Goal: Task Accomplishment & Management: Manage account settings

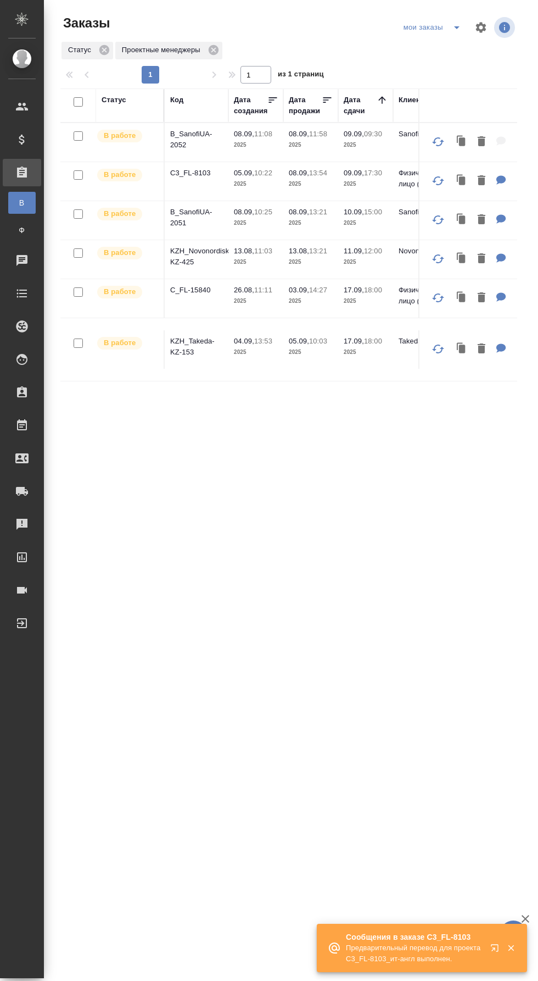
click at [454, 31] on icon "split button" at bounding box center [456, 27] width 13 height 13
click at [457, 55] on li "заказы команды" at bounding box center [433, 50] width 77 height 18
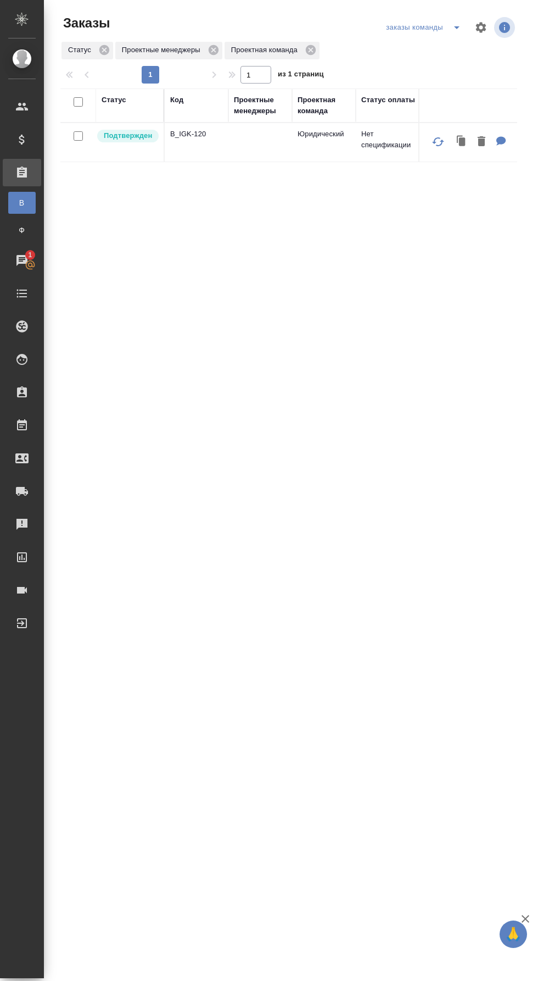
click at [204, 134] on p "B_IGK-120" at bounding box center [196, 134] width 53 height 11
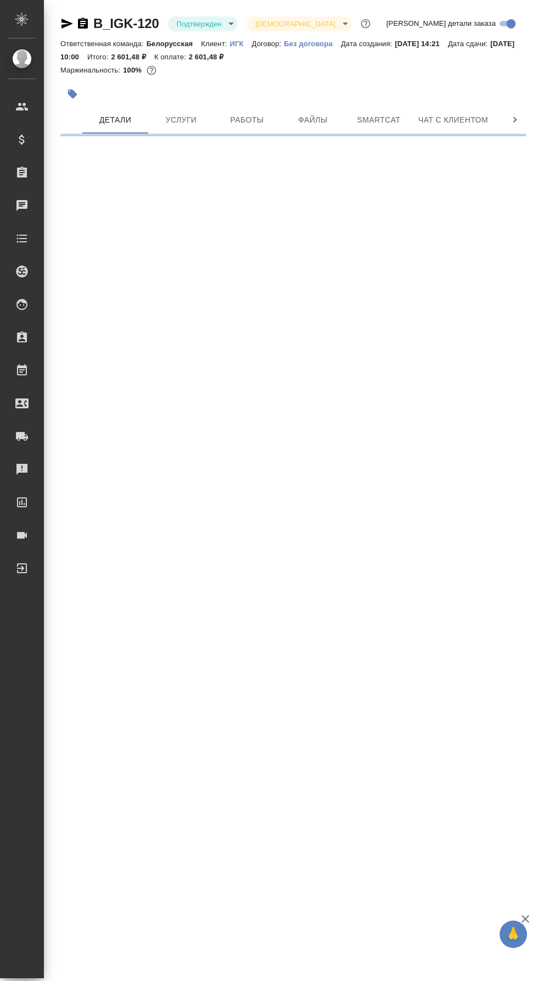
select select "RU"
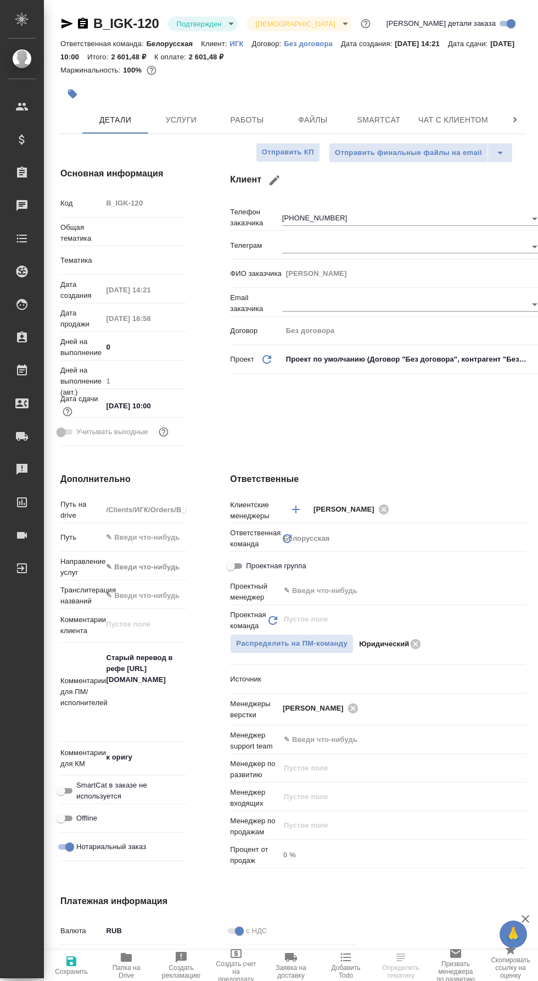
type textarea "x"
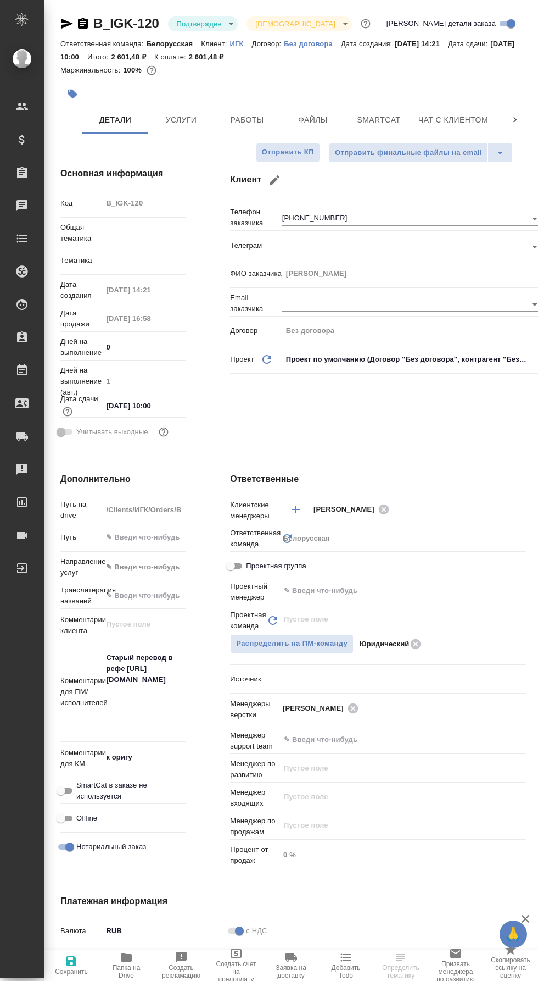
type textarea "x"
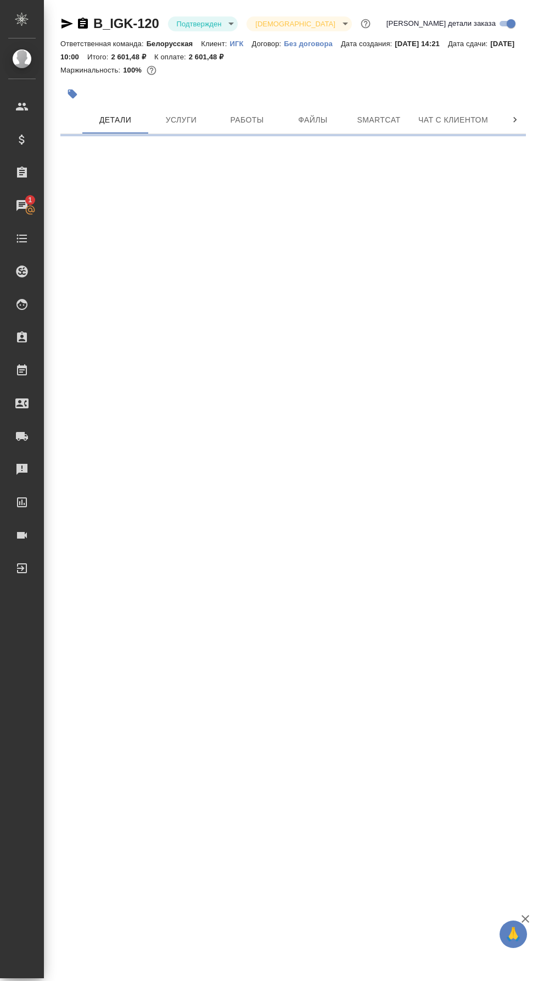
select select "RU"
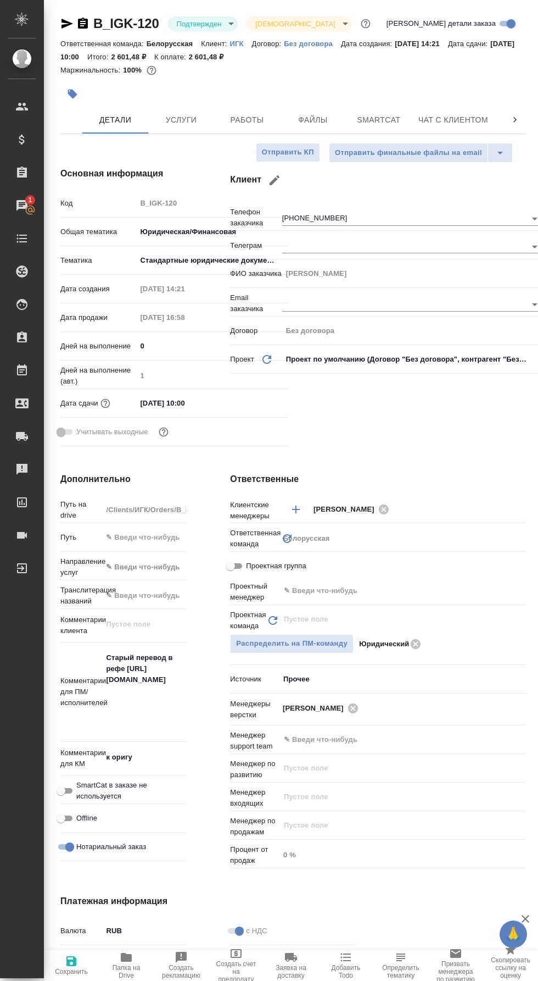
type textarea "x"
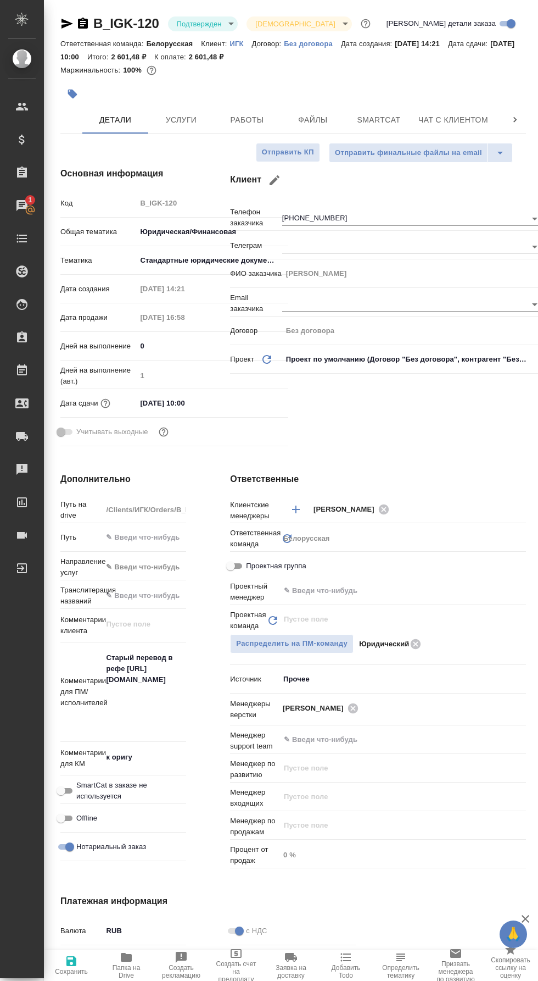
type textarea "x"
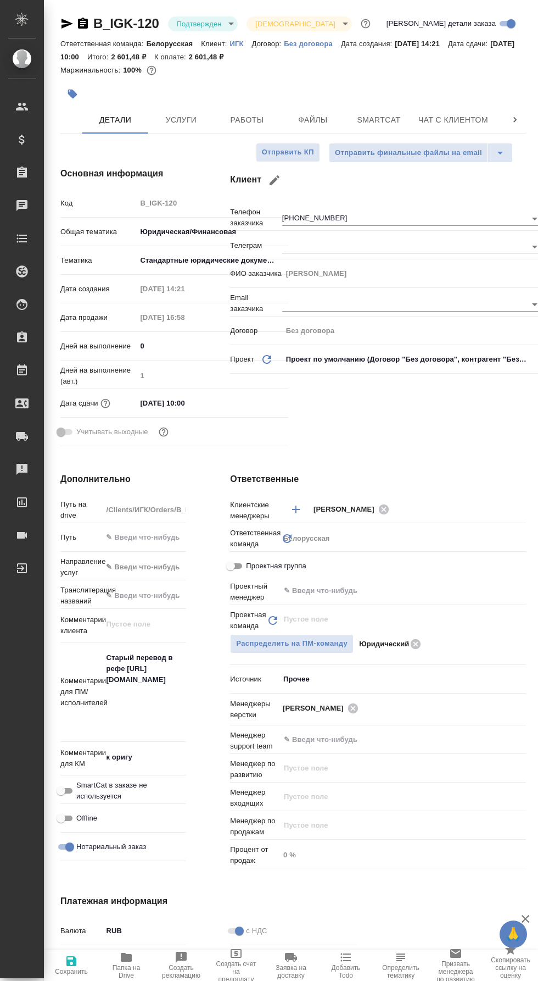
type textarea "x"
